Goal: Transaction & Acquisition: Purchase product/service

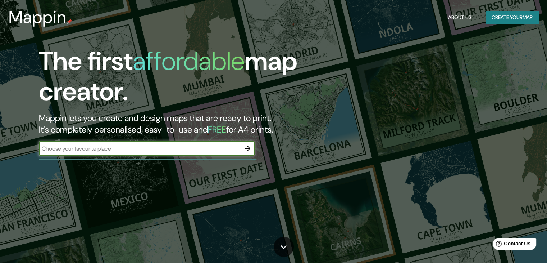
click at [119, 149] on input "text" at bounding box center [139, 148] width 201 height 8
type input "[GEOGRAPHIC_DATA]"
click at [248, 147] on icon "button" at bounding box center [247, 148] width 9 height 9
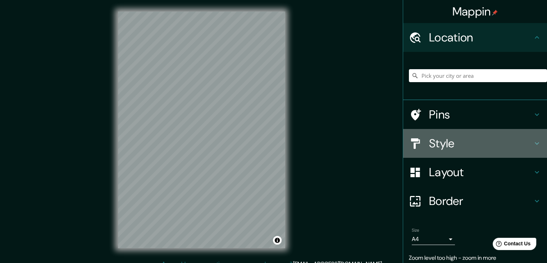
click at [533, 141] on icon at bounding box center [537, 143] width 9 height 9
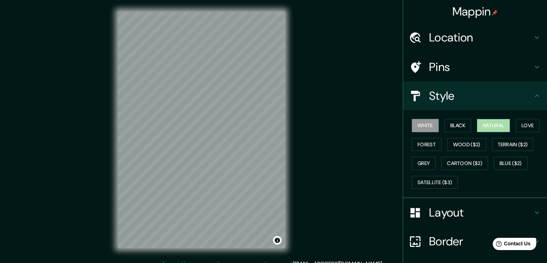
click at [495, 127] on button "Natural" at bounding box center [493, 125] width 33 height 13
click at [459, 128] on button "Black" at bounding box center [457, 125] width 27 height 13
click at [416, 127] on button "White" at bounding box center [425, 125] width 27 height 13
click at [416, 161] on button "Grey" at bounding box center [424, 162] width 24 height 13
click at [423, 123] on button "White" at bounding box center [425, 125] width 27 height 13
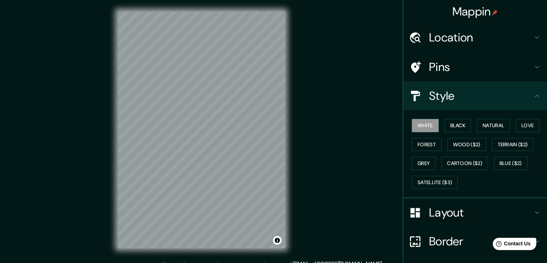
click at [535, 211] on icon at bounding box center [537, 212] width 4 height 3
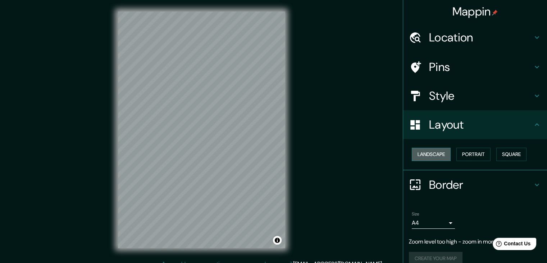
click at [432, 156] on button "Landscape" at bounding box center [431, 153] width 39 height 13
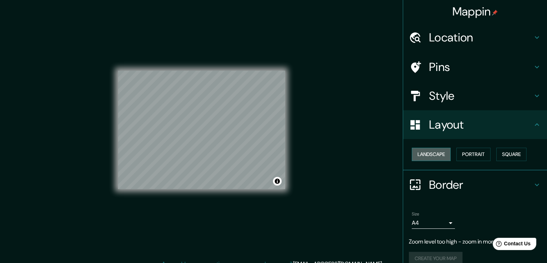
click at [430, 155] on button "Landscape" at bounding box center [431, 153] width 39 height 13
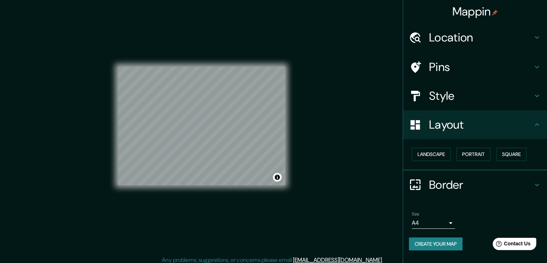
scroll to position [8, 0]
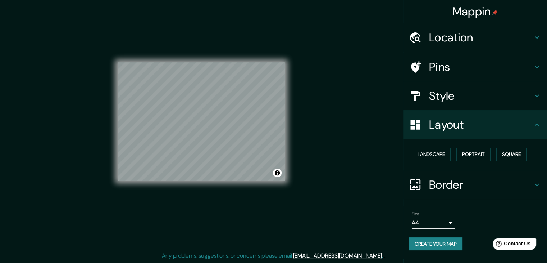
click at [537, 38] on icon at bounding box center [537, 37] width 4 height 3
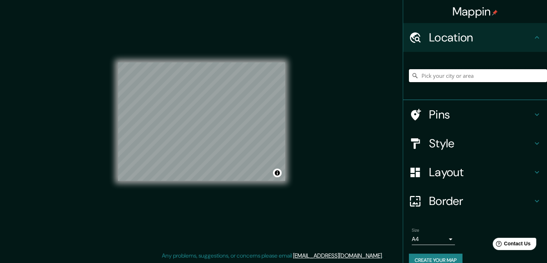
click at [436, 79] on input "Pick your city or area" at bounding box center [478, 75] width 138 height 13
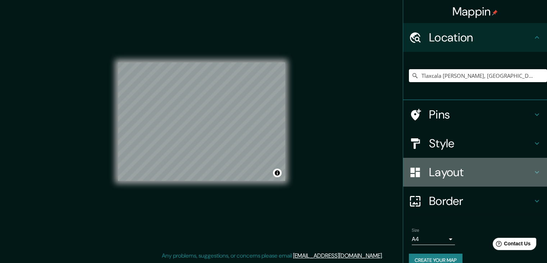
click at [454, 174] on h4 "Layout" at bounding box center [481, 172] width 104 height 14
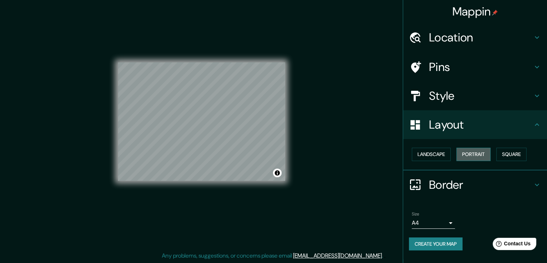
click at [477, 151] on button "Portrait" at bounding box center [473, 153] width 34 height 13
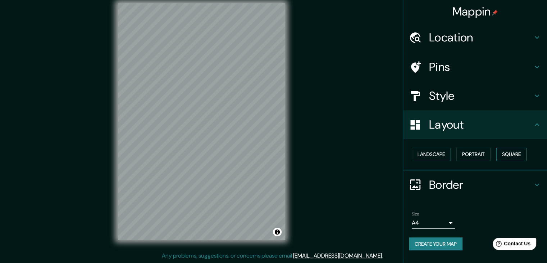
click at [520, 154] on button "Square" at bounding box center [511, 153] width 30 height 13
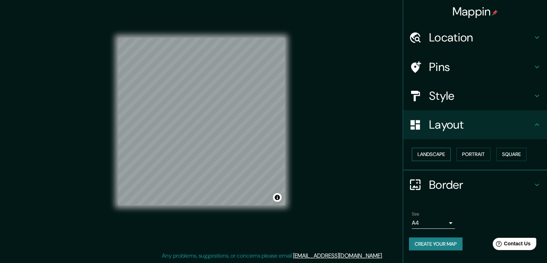
click at [436, 153] on button "Landscape" at bounding box center [431, 153] width 39 height 13
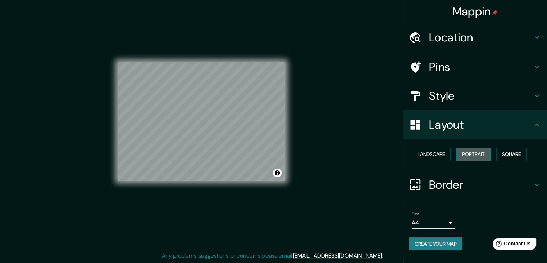
click at [485, 152] on button "Portrait" at bounding box center [473, 153] width 34 height 13
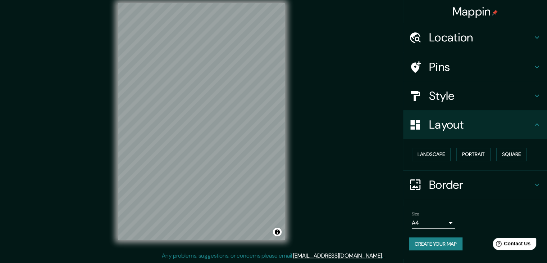
click at [448, 35] on h4 "Location" at bounding box center [481, 37] width 104 height 14
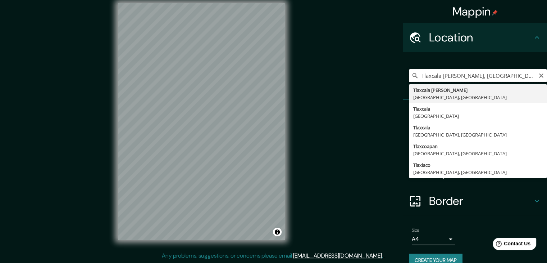
drag, startPoint x: 508, startPoint y: 73, endPoint x: 293, endPoint y: 79, distance: 215.5
click at [293, 79] on div "Mappin Location [GEOGRAPHIC_DATA][PERSON_NAME], [GEOGRAPHIC_DATA], [GEOGRAPHIC_…" at bounding box center [273, 127] width 547 height 271
type input "x"
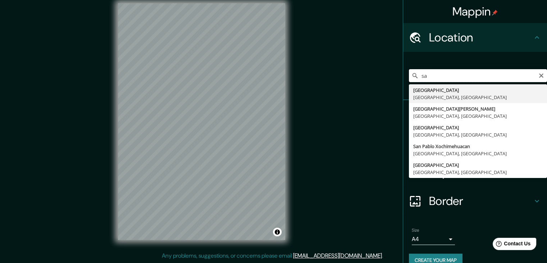
type input "s"
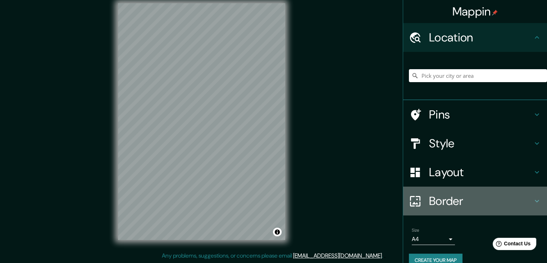
click at [533, 199] on icon at bounding box center [537, 200] width 9 height 9
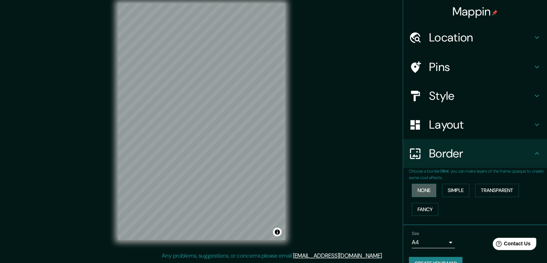
click at [422, 191] on button "None" at bounding box center [424, 189] width 24 height 13
click at [452, 192] on button "Simple" at bounding box center [455, 189] width 27 height 13
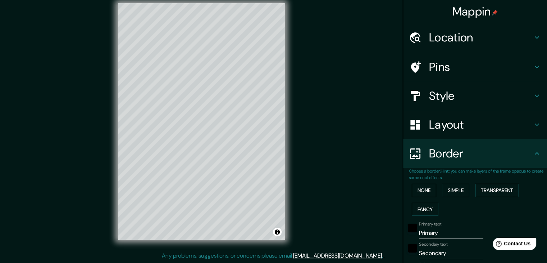
click at [492, 192] on button "Transparent" at bounding box center [497, 189] width 44 height 13
click at [424, 205] on button "Fancy" at bounding box center [425, 208] width 27 height 13
click at [412, 189] on button "None" at bounding box center [424, 189] width 24 height 13
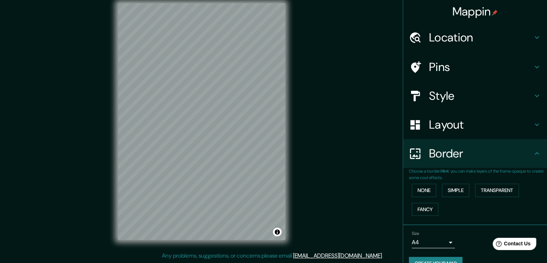
click at [533, 126] on icon at bounding box center [537, 124] width 9 height 9
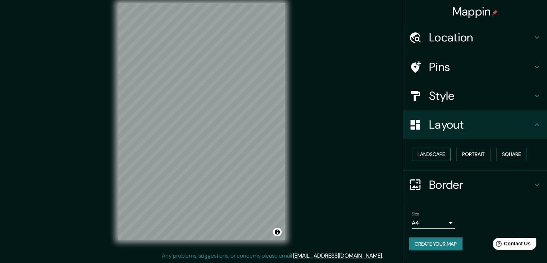
click at [433, 154] on button "Landscape" at bounding box center [431, 153] width 39 height 13
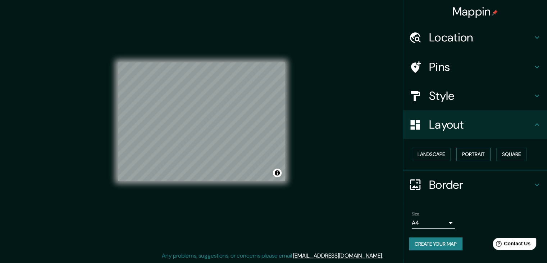
click at [479, 154] on button "Portrait" at bounding box center [473, 153] width 34 height 13
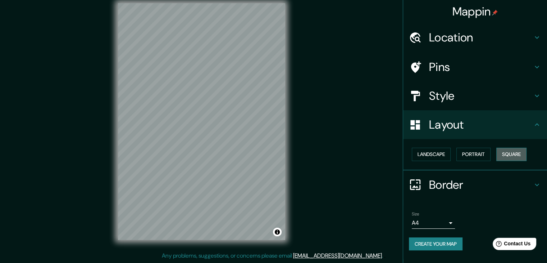
click at [521, 153] on button "Square" at bounding box center [511, 153] width 30 height 13
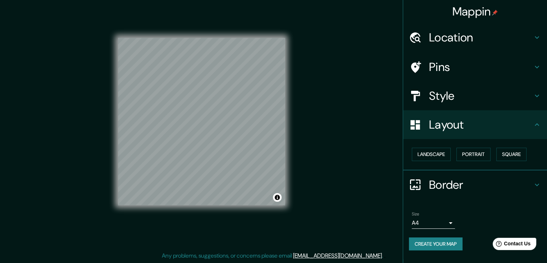
click at [476, 96] on h4 "Style" at bounding box center [481, 95] width 104 height 14
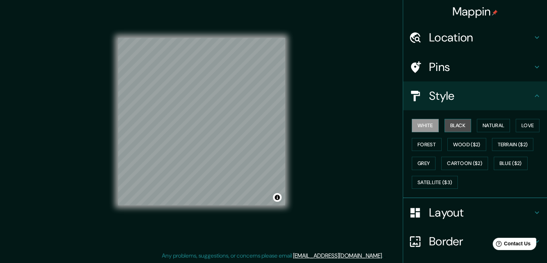
click at [449, 124] on button "Black" at bounding box center [457, 125] width 27 height 13
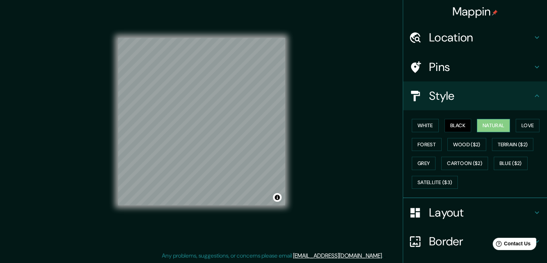
click at [496, 123] on button "Natural" at bounding box center [493, 125] width 33 height 13
click at [450, 68] on h4 "Pins" at bounding box center [481, 67] width 104 height 14
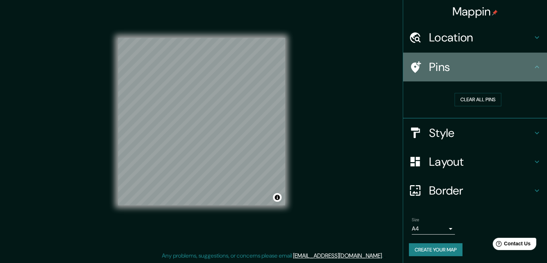
click at [450, 68] on h4 "Pins" at bounding box center [481, 67] width 104 height 14
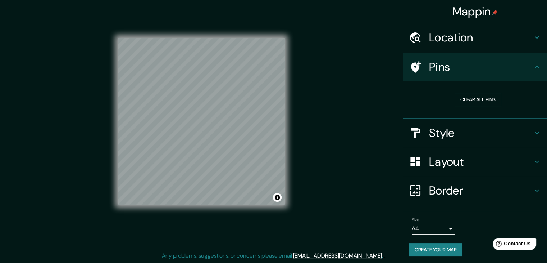
click at [458, 159] on h4 "Layout" at bounding box center [481, 161] width 104 height 14
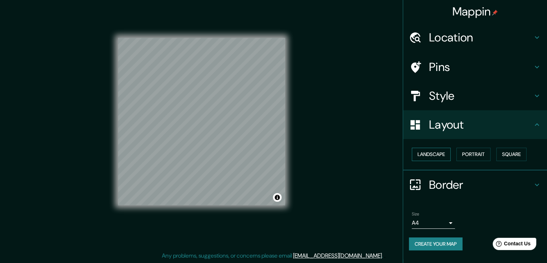
click at [423, 153] on button "Landscape" at bounding box center [431, 153] width 39 height 13
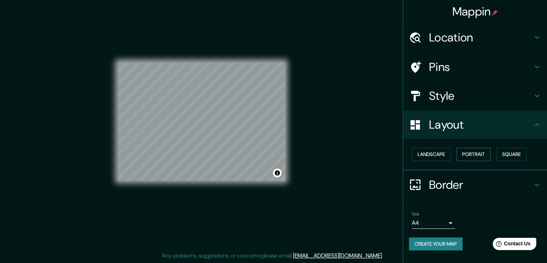
click at [480, 150] on button "Portrait" at bounding box center [473, 153] width 34 height 13
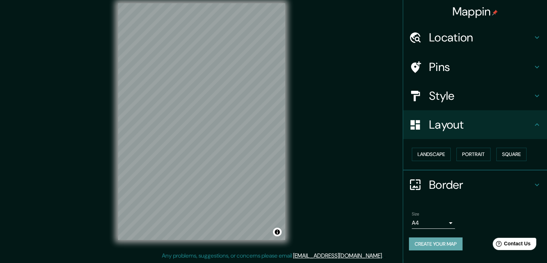
click at [443, 241] on button "Create your map" at bounding box center [436, 243] width 54 height 13
click at [441, 242] on button "Create your map" at bounding box center [436, 243] width 54 height 13
click at [422, 241] on button "Create your map" at bounding box center [436, 243] width 54 height 13
click at [444, 219] on body "Mappin Location Pins Style Layout Landscape Portrait Square Border Choose a bor…" at bounding box center [273, 123] width 547 height 263
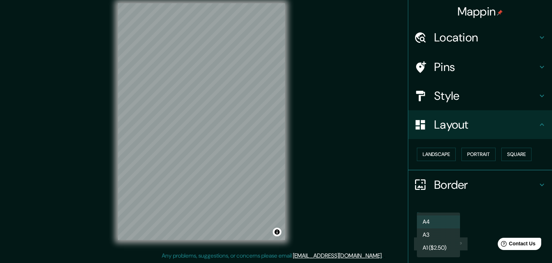
click at [473, 213] on div at bounding box center [276, 131] width 552 height 263
click at [440, 223] on body "Mappin Location Pins Style Layout Landscape Portrait Square Border Choose a bor…" at bounding box center [276, 123] width 552 height 263
click at [433, 235] on li "A3" at bounding box center [438, 234] width 43 height 13
type input "a4"
